Goal: Task Accomplishment & Management: Use online tool/utility

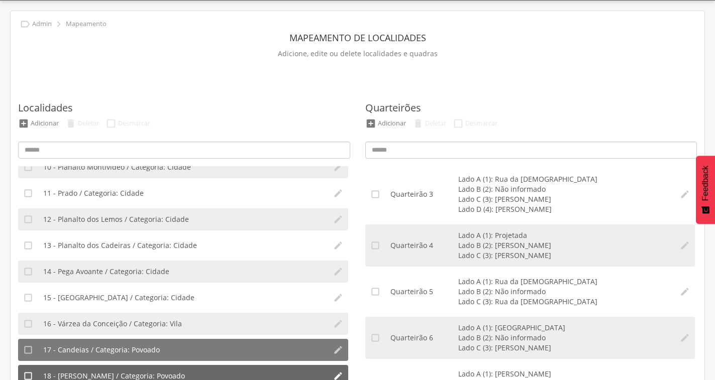
scroll to position [82, 0]
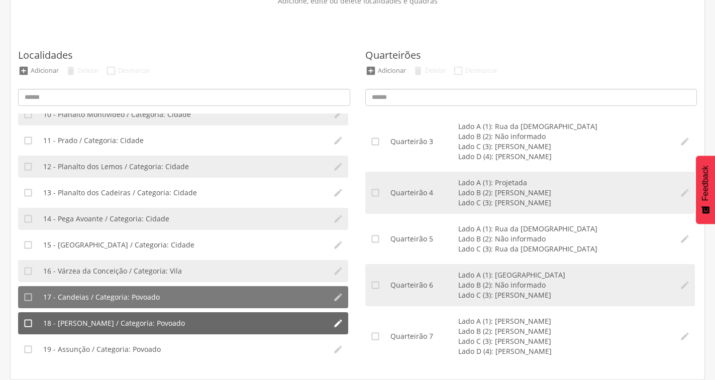
click at [128, 327] on span "18 - [PERSON_NAME] / Categoria: Povoado" at bounding box center [114, 324] width 142 height 10
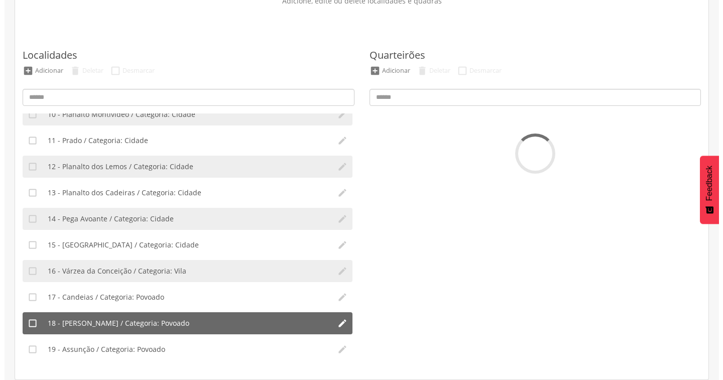
scroll to position [0, 0]
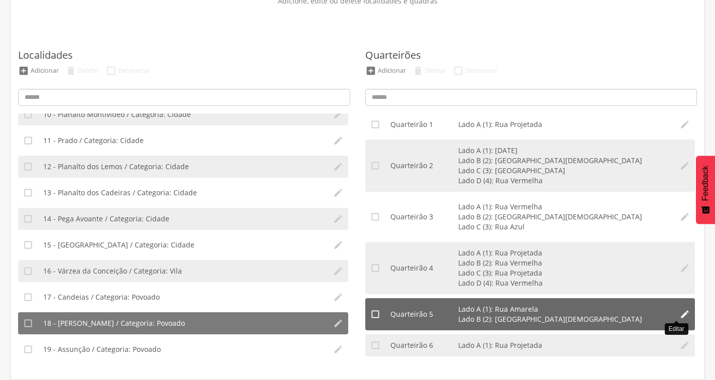
click at [680, 314] on icon "" at bounding box center [685, 314] width 10 height 10
type input "*"
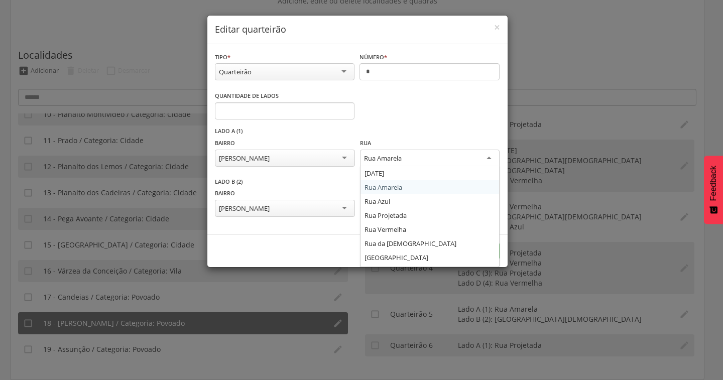
click at [393, 160] on div "Rua Amarela" at bounding box center [383, 158] width 38 height 9
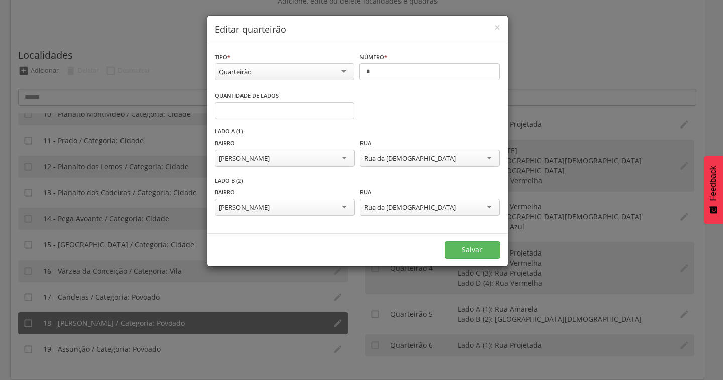
click at [425, 206] on div "Rua da [DEMOGRAPHIC_DATA]" at bounding box center [430, 207] width 140 height 17
type input "*"
click at [343, 109] on input "*" at bounding box center [285, 110] width 140 height 17
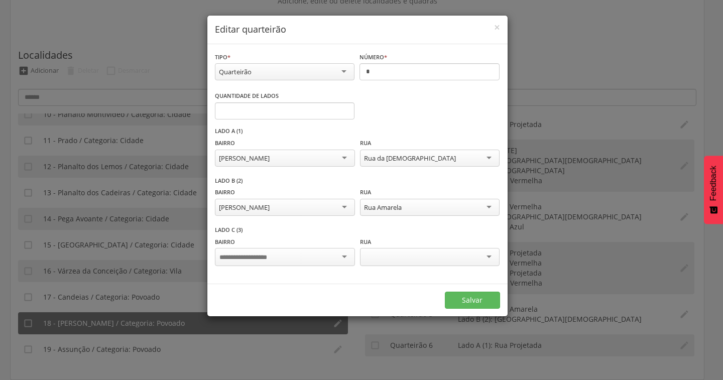
click at [339, 258] on div at bounding box center [285, 257] width 140 height 18
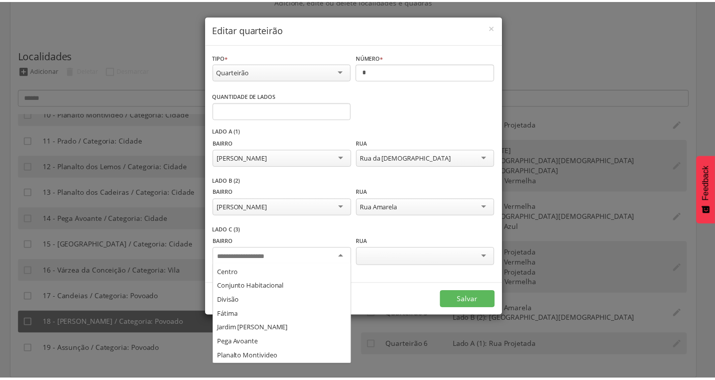
scroll to position [167, 0]
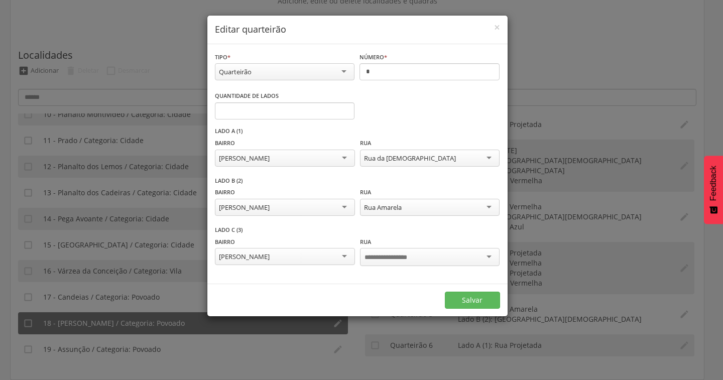
click at [412, 264] on div at bounding box center [430, 257] width 140 height 18
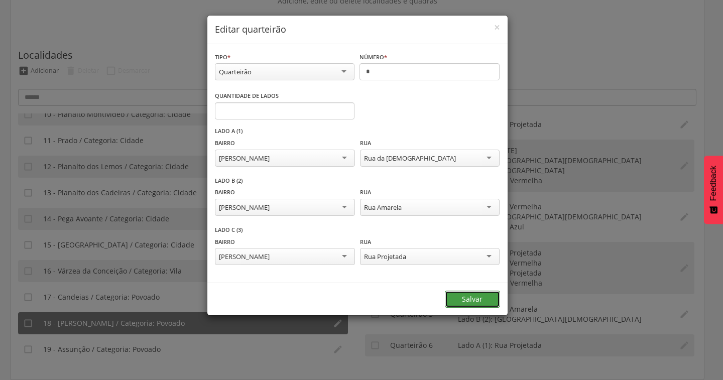
click at [479, 302] on button "Salvar" at bounding box center [472, 299] width 55 height 17
